Goal: Information Seeking & Learning: Check status

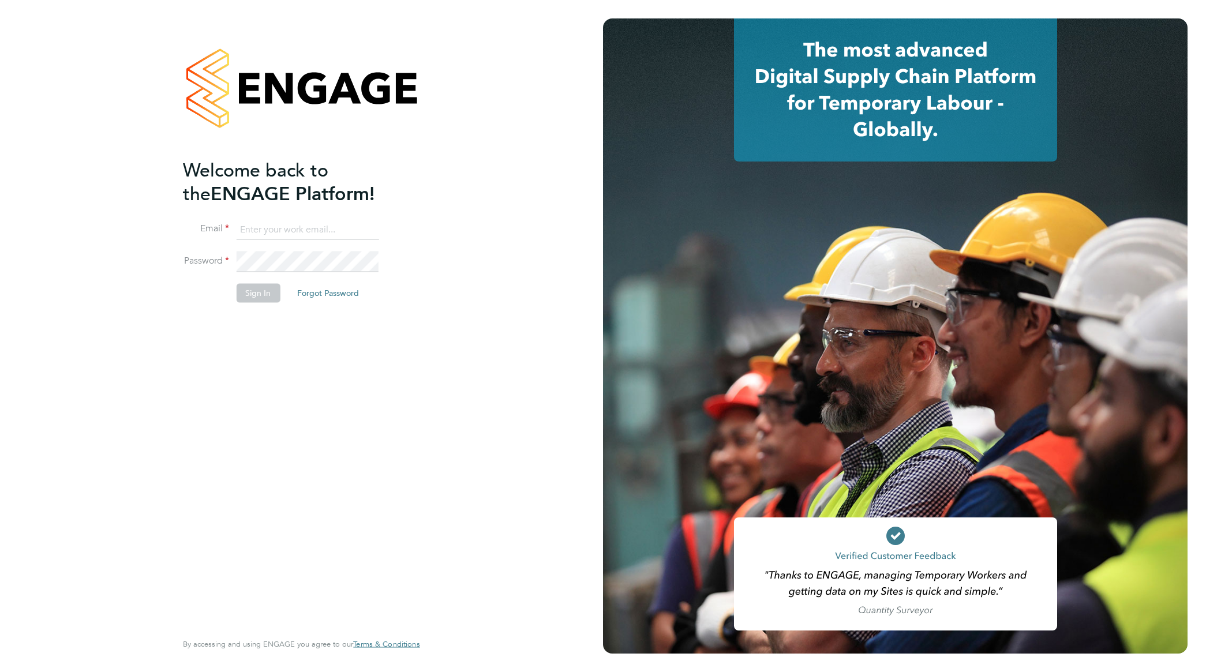
type input "nathan.morris@ncclondon.ac.uk"
click at [263, 290] on button "Sign In" at bounding box center [258, 293] width 44 height 18
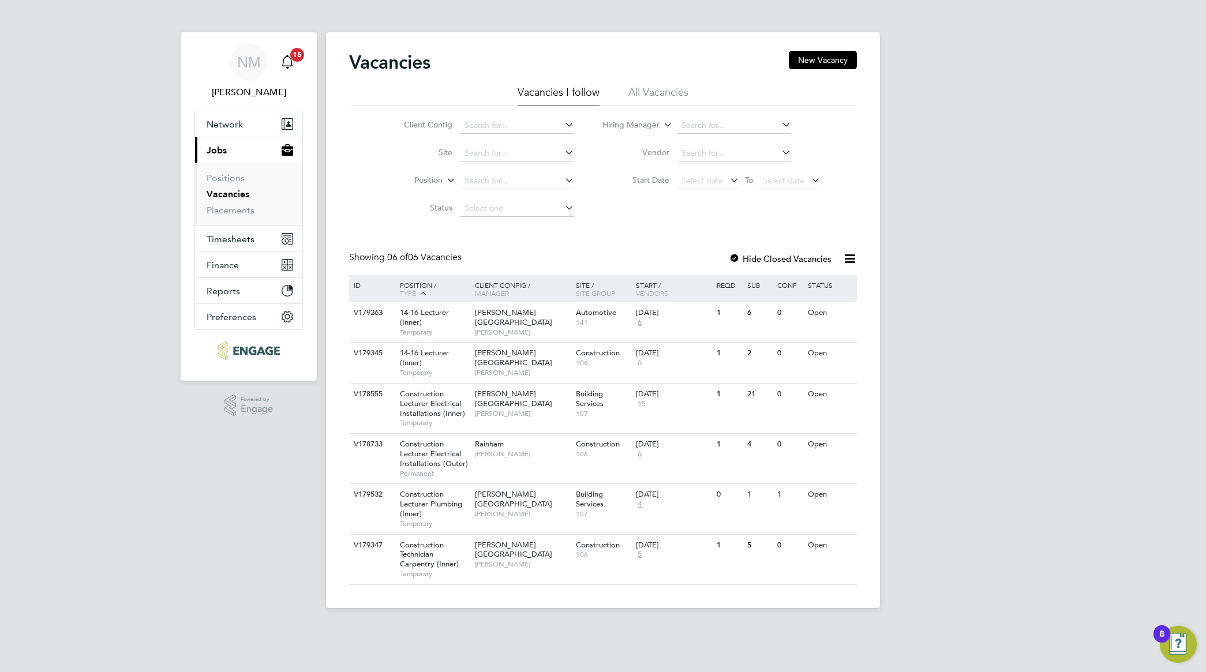
click at [287, 61] on icon "Main navigation" at bounding box center [288, 62] width 14 height 14
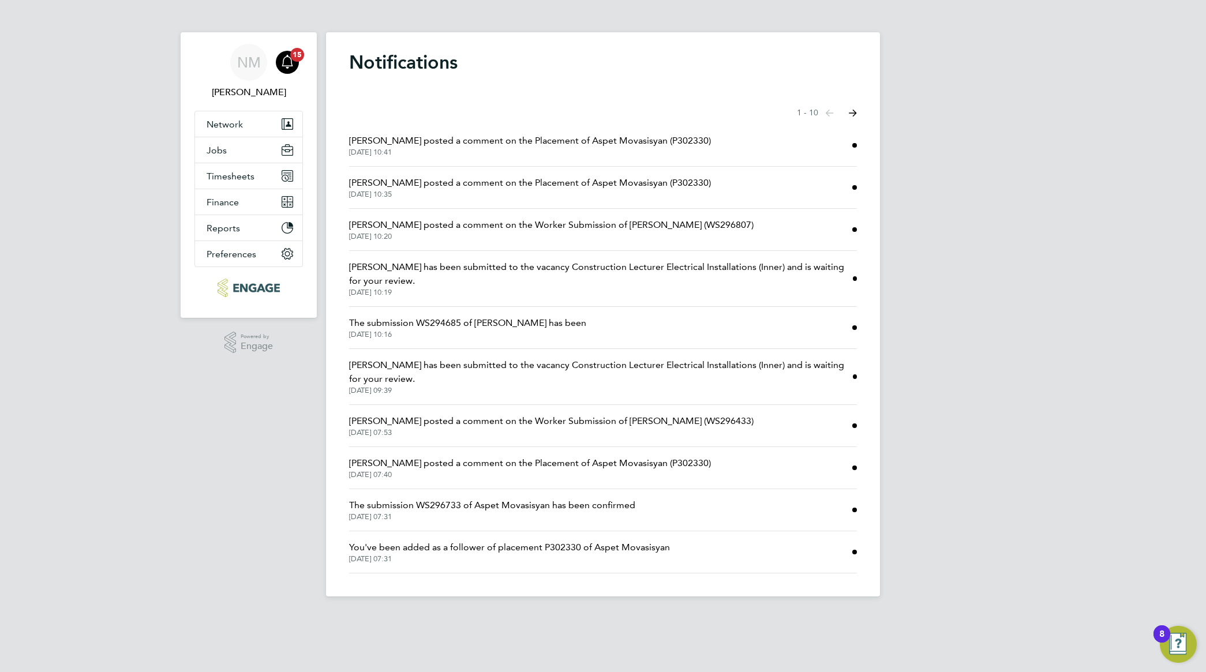
click at [501, 190] on span "[DATE] 10:35" at bounding box center [530, 194] width 362 height 9
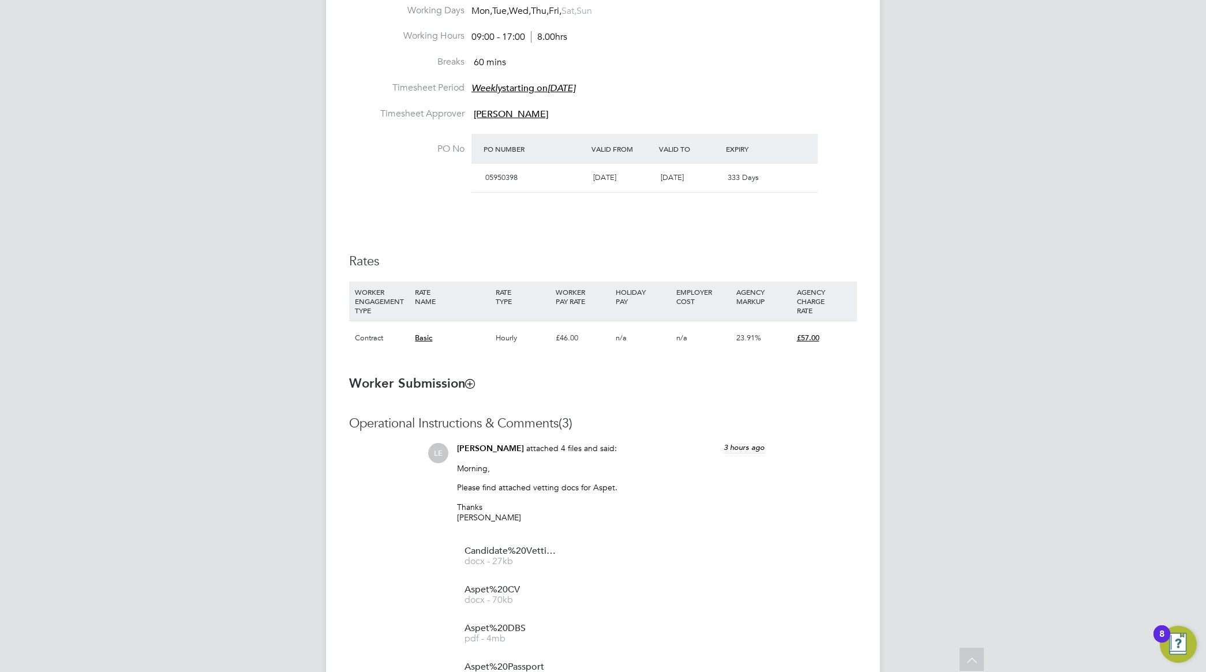
scroll to position [794, 0]
